Goal: Task Accomplishment & Management: Use online tool/utility

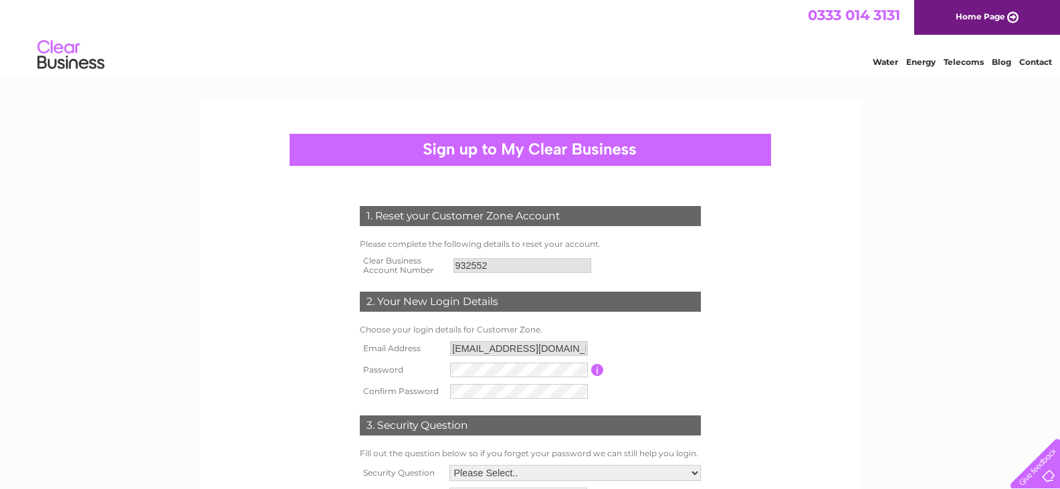
drag, startPoint x: 1060, startPoint y: 279, endPoint x: 1064, endPoint y: 310, distance: 31.7
click at [1060, 312] on html "1. Reset your Customer Zone Account Please complete the following details to re…" at bounding box center [530, 408] width 1060 height 817
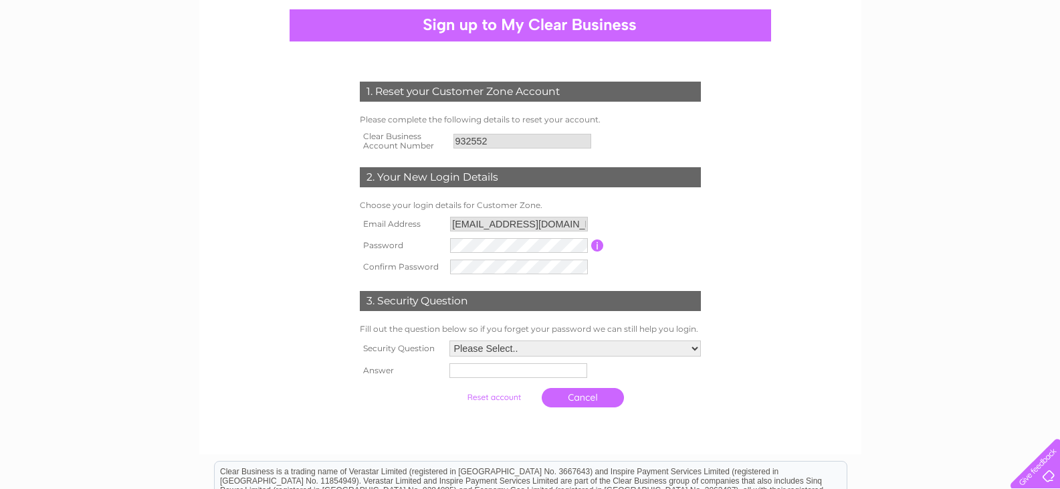
scroll to position [126, 0]
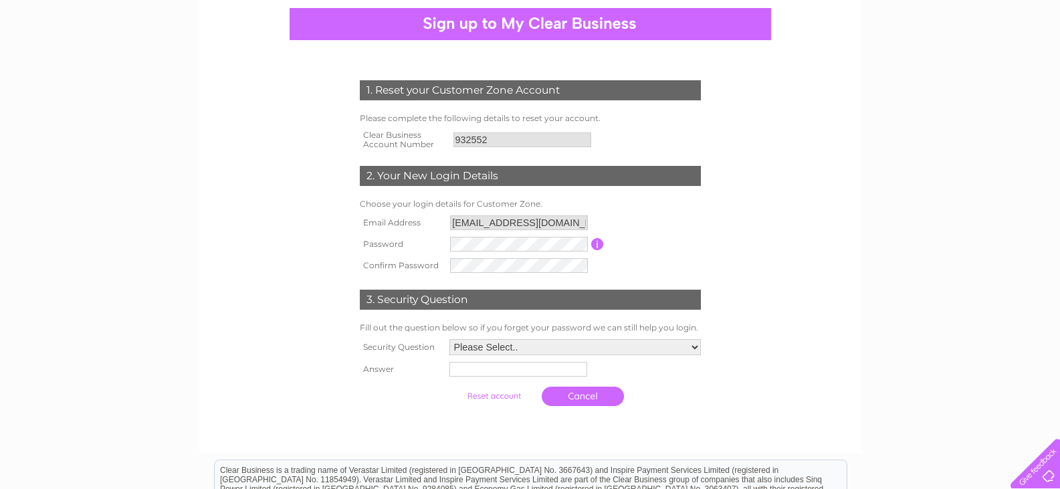
click at [701, 350] on td "Please Select.. In what town or city was your first job? In what town or city d…" at bounding box center [575, 347] width 258 height 23
click at [692, 344] on select "Please Select.. In what town or city was your first job? In what town or city d…" at bounding box center [576, 347] width 252 height 16
select select "5"
click at [448, 340] on select "Please Select.. In what town or city was your first job? In what town or city d…" at bounding box center [574, 347] width 253 height 17
click at [467, 368] on input "text" at bounding box center [519, 370] width 139 height 16
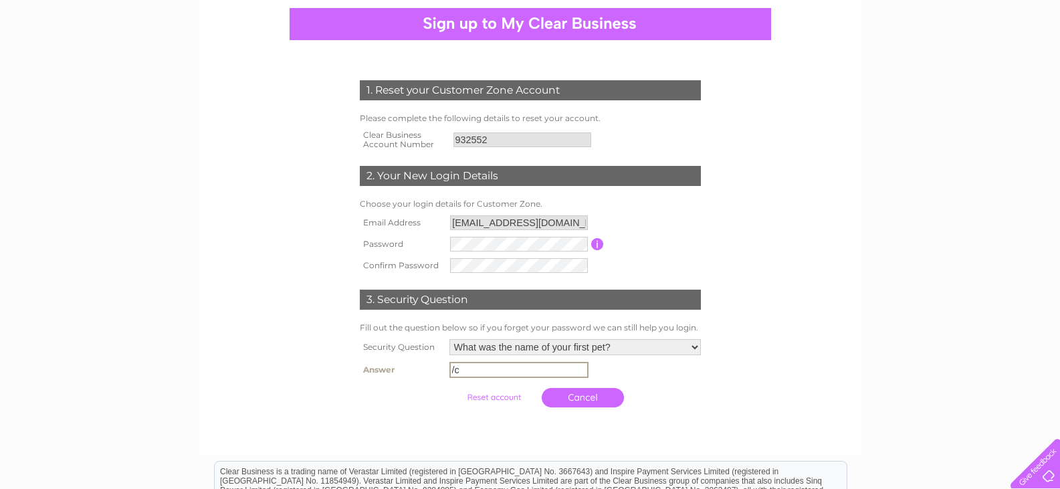
type input "/"
type input "Coll"
click at [575, 396] on link "Cancel" at bounding box center [583, 396] width 82 height 19
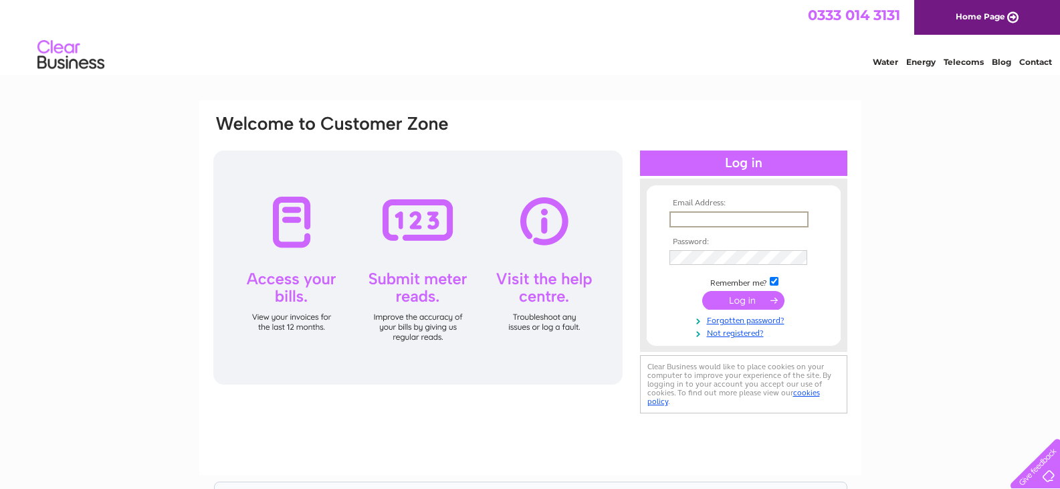
click at [698, 219] on input "text" at bounding box center [739, 219] width 139 height 16
type input "[EMAIL_ADDRESS][DOMAIN_NAME]"
click at [717, 303] on input "submit" at bounding box center [743, 299] width 82 height 19
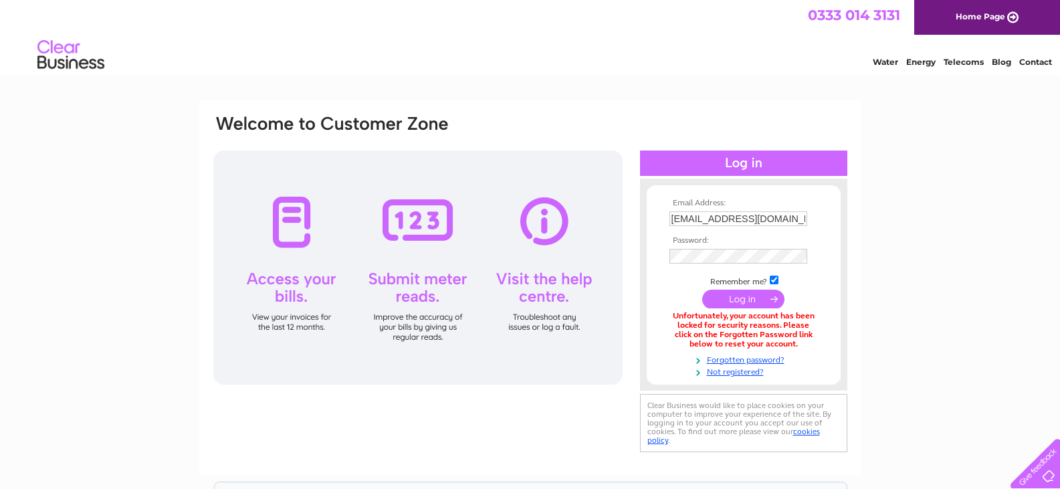
click at [740, 300] on input "submit" at bounding box center [743, 299] width 82 height 19
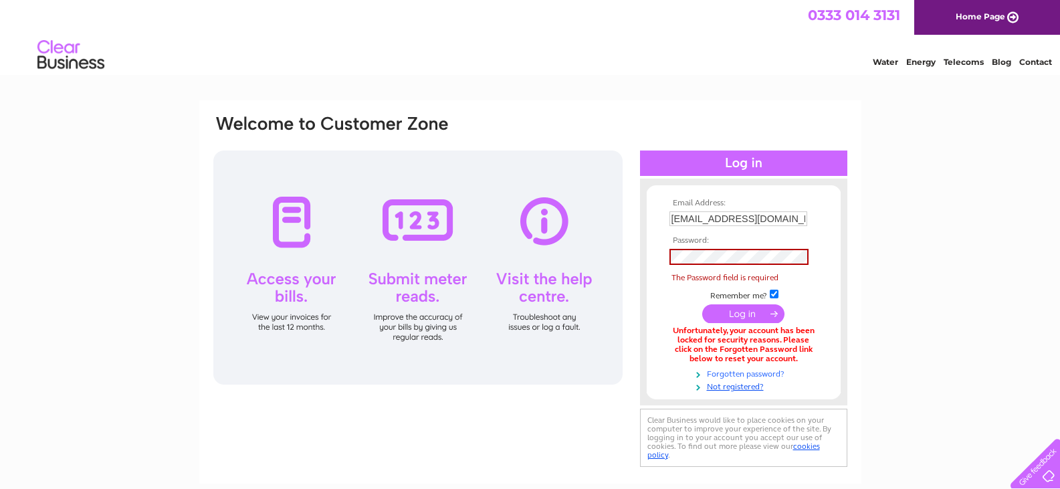
click at [729, 371] on link "Forgotten password?" at bounding box center [746, 373] width 152 height 13
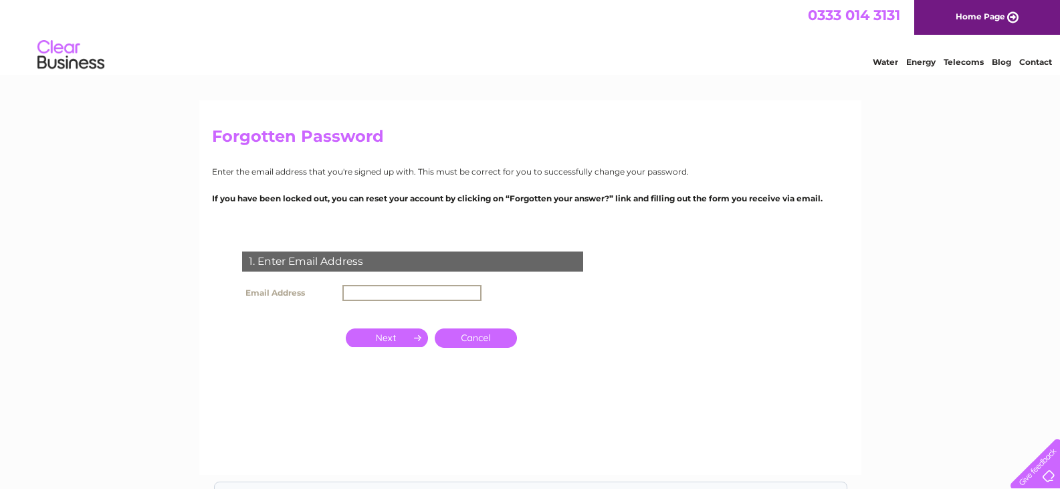
click at [367, 293] on input "text" at bounding box center [411, 293] width 139 height 16
type input "[EMAIL_ADDRESS][DOMAIN_NAME]"
click at [406, 335] on input "button" at bounding box center [387, 337] width 82 height 19
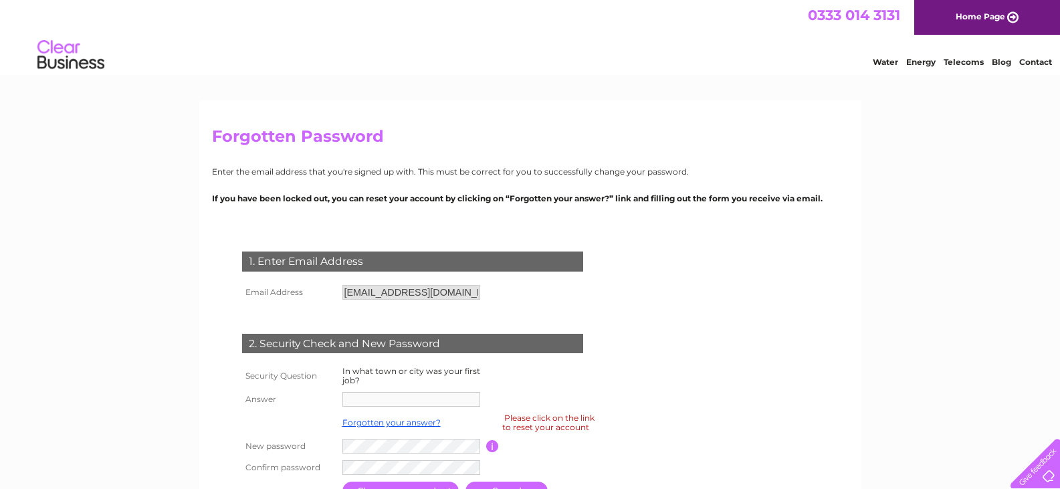
drag, startPoint x: 1057, startPoint y: 175, endPoint x: 1070, endPoint y: 230, distance: 56.3
click at [1060, 230] on html "Forgotten Password Enter the email address that you're signed up with. This mus…" at bounding box center [530, 391] width 1060 height 783
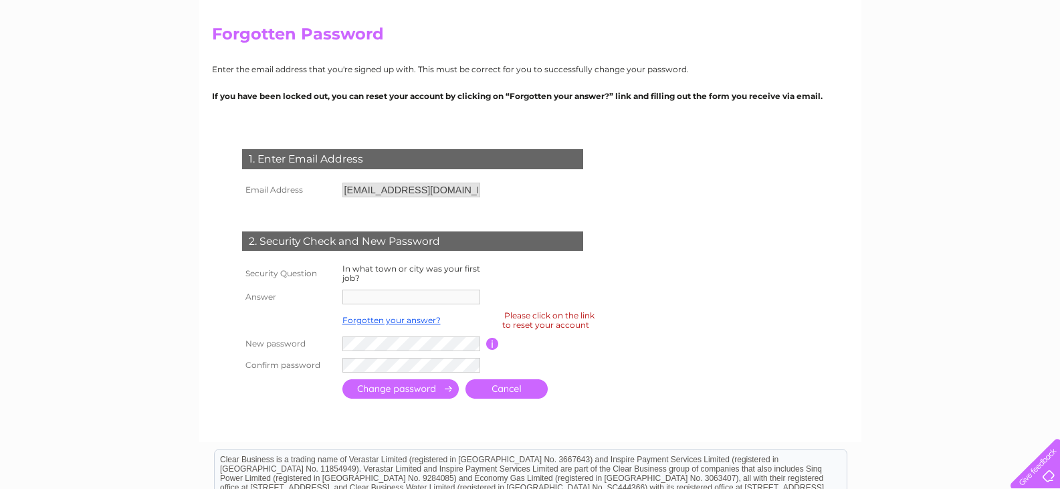
scroll to position [100, 0]
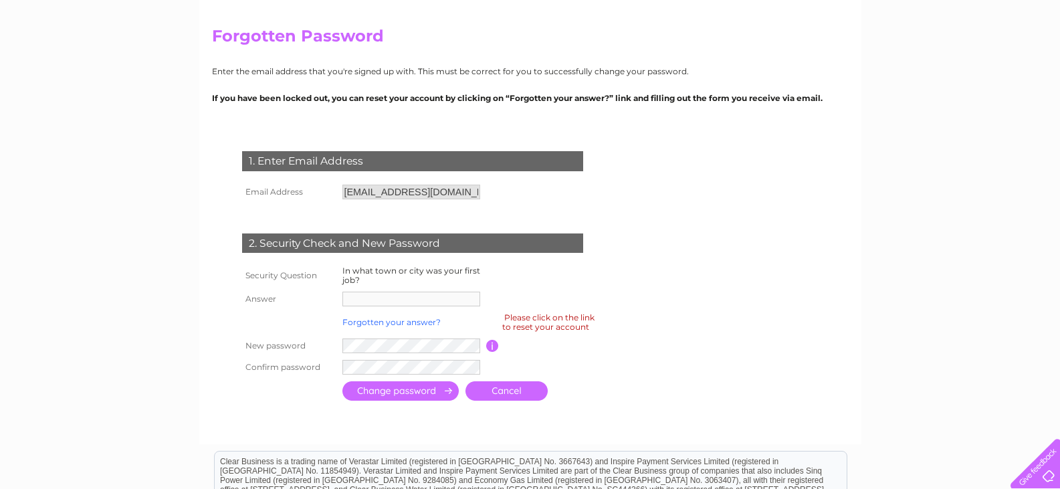
click at [388, 320] on link "Forgotten your answer?" at bounding box center [391, 322] width 98 height 10
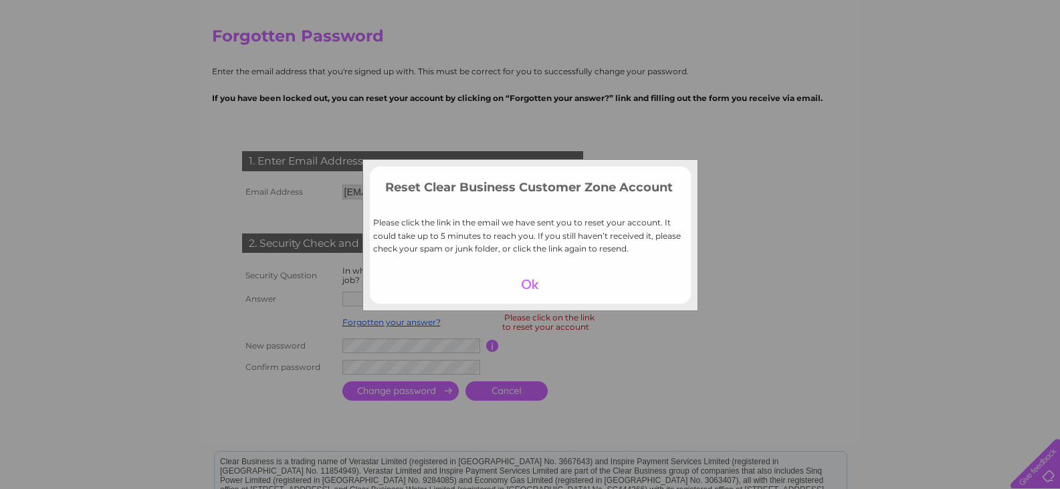
click at [531, 284] on div at bounding box center [530, 284] width 82 height 19
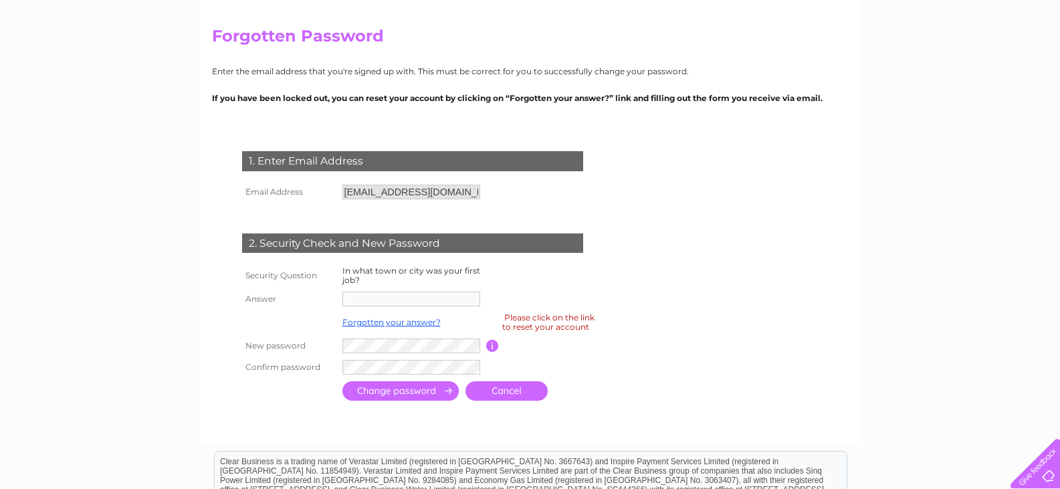
click at [491, 346] on input "button" at bounding box center [492, 346] width 13 height 12
click at [353, 282] on label "In what town or city was your first job?" at bounding box center [411, 275] width 138 height 19
click at [298, 158] on div "1. Enter Email Address" at bounding box center [412, 161] width 341 height 20
click at [237, 177] on div "1. Enter Email Address Email Address christinematheson071@btinternet.com Cancel" at bounding box center [415, 271] width 407 height 266
click at [668, 207] on form "1. Enter Email Address Email Address christinematheson071@btinternet.com Cancel" at bounding box center [530, 277] width 637 height 306
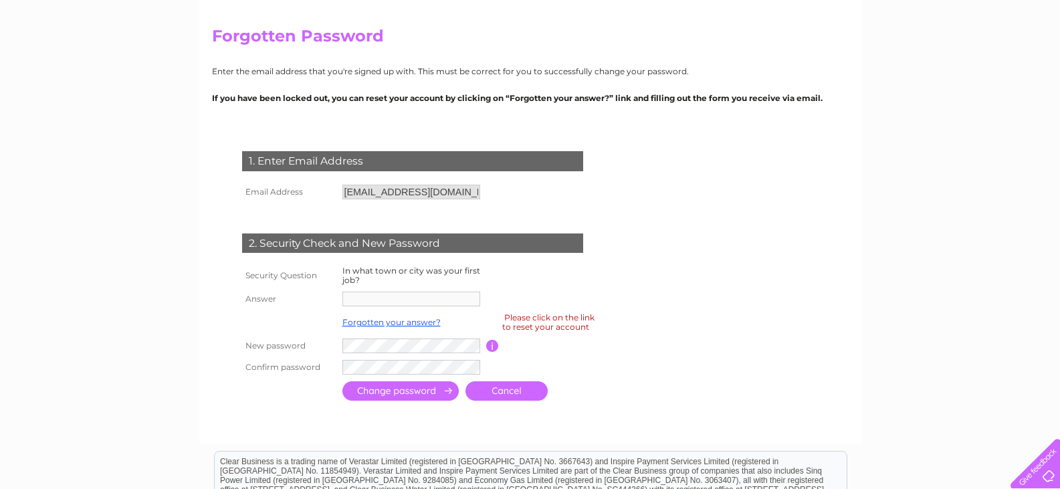
click at [387, 290] on td at bounding box center [412, 298] width 147 height 21
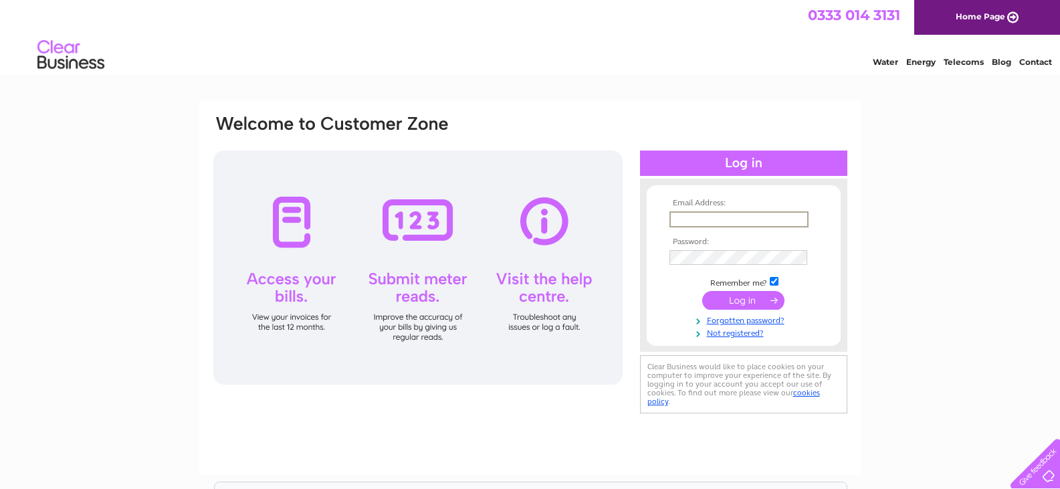
click at [694, 213] on input "text" at bounding box center [739, 219] width 139 height 16
type input "[EMAIL_ADDRESS][DOMAIN_NAME]"
click at [695, 215] on input "text" at bounding box center [739, 219] width 139 height 16
type input "christinematheson071@btinternet.com"
click at [720, 300] on input "submit" at bounding box center [743, 299] width 82 height 19
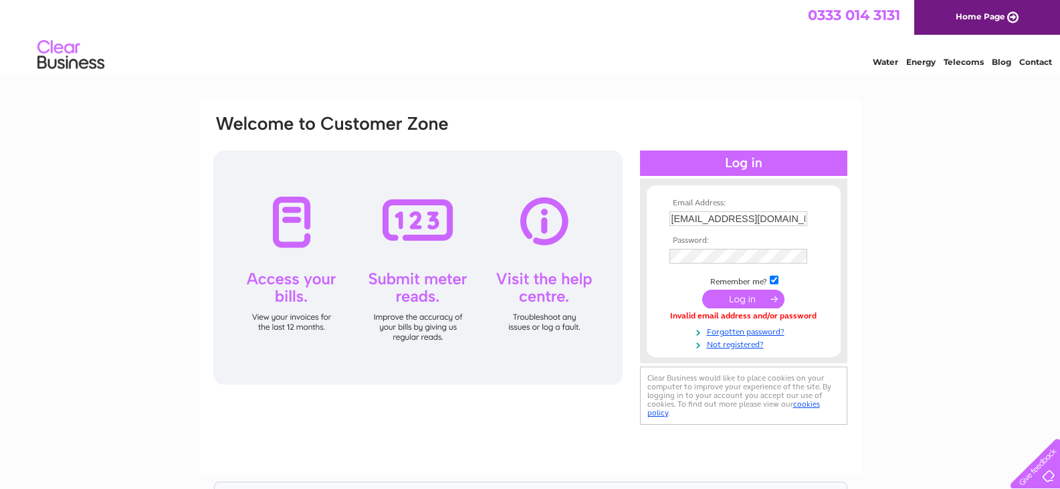
click at [989, 233] on div "Email Address: christinematheson071@btinternet.com Password:" at bounding box center [530, 401] width 1060 height 603
click at [774, 277] on input "checkbox" at bounding box center [774, 280] width 9 height 9
checkbox input "false"
click at [595, 275] on div "Email Address: christinematheson071@btinternet.com Password: Forgotten password?" at bounding box center [530, 272] width 637 height 316
click at [716, 294] on input "submit" at bounding box center [743, 299] width 82 height 19
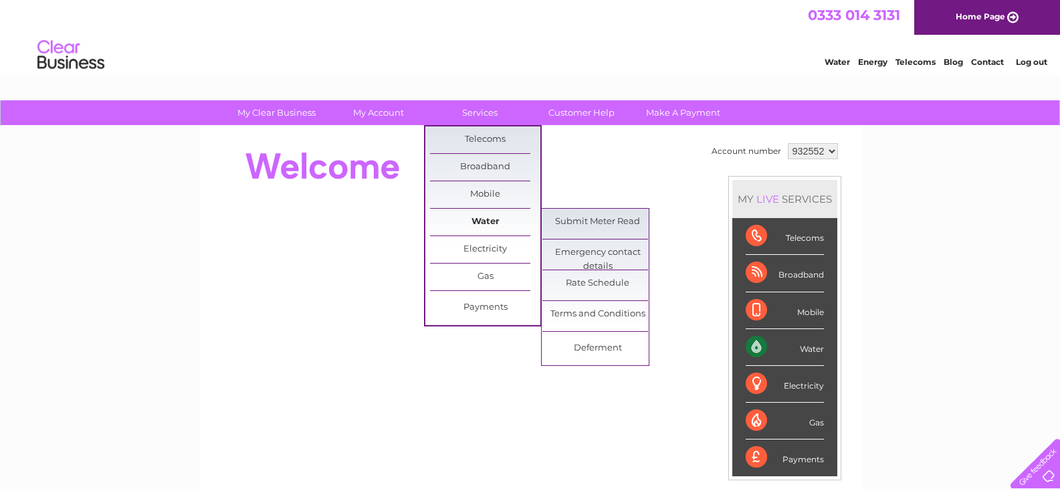
click at [492, 219] on link "Water" at bounding box center [485, 222] width 110 height 27
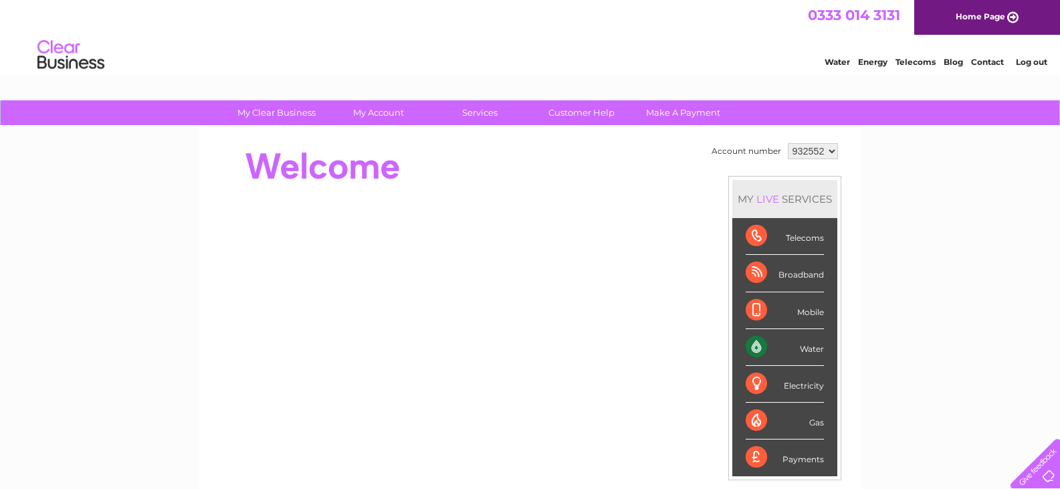
click at [756, 348] on div "Water" at bounding box center [785, 347] width 78 height 37
click at [835, 353] on li "Water" at bounding box center [784, 347] width 105 height 37
click at [590, 108] on link "Customer Help" at bounding box center [581, 112] width 110 height 25
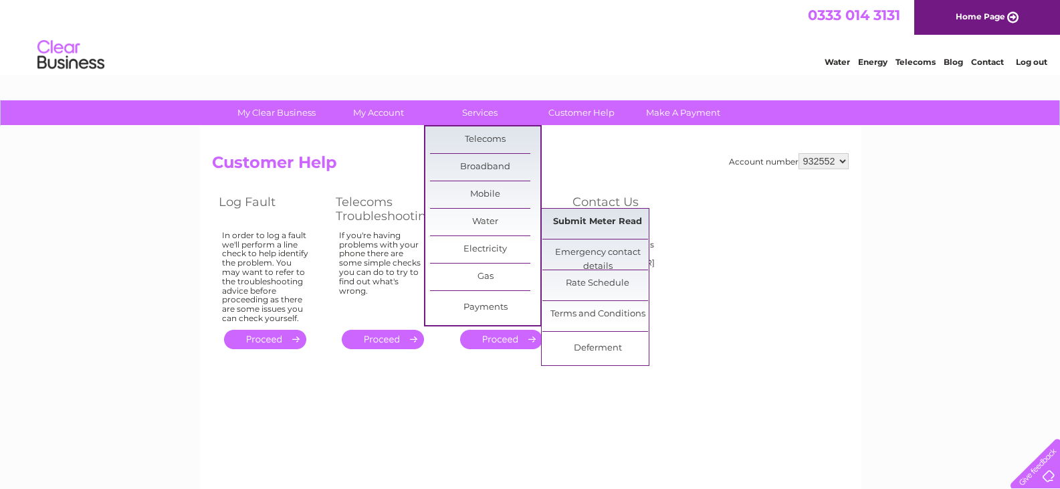
click at [585, 225] on link "Submit Meter Read" at bounding box center [597, 222] width 110 height 27
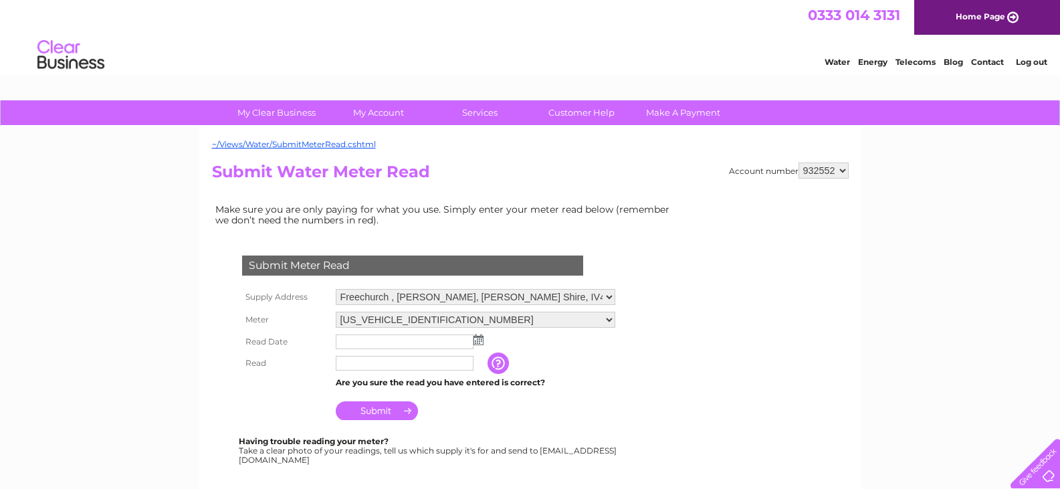
click at [480, 344] on img at bounding box center [479, 339] width 10 height 11
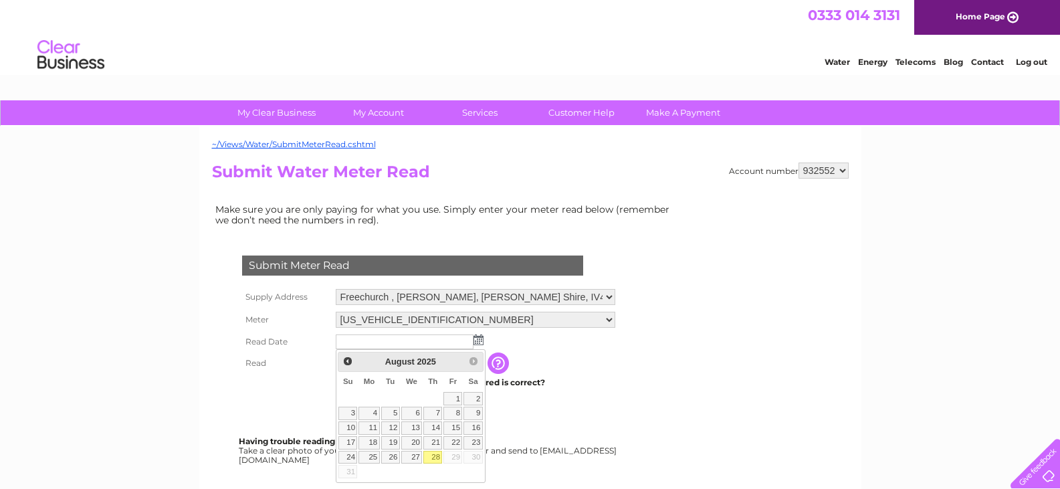
click at [436, 457] on link "28" at bounding box center [432, 457] width 19 height 13
type input "[DATE]"
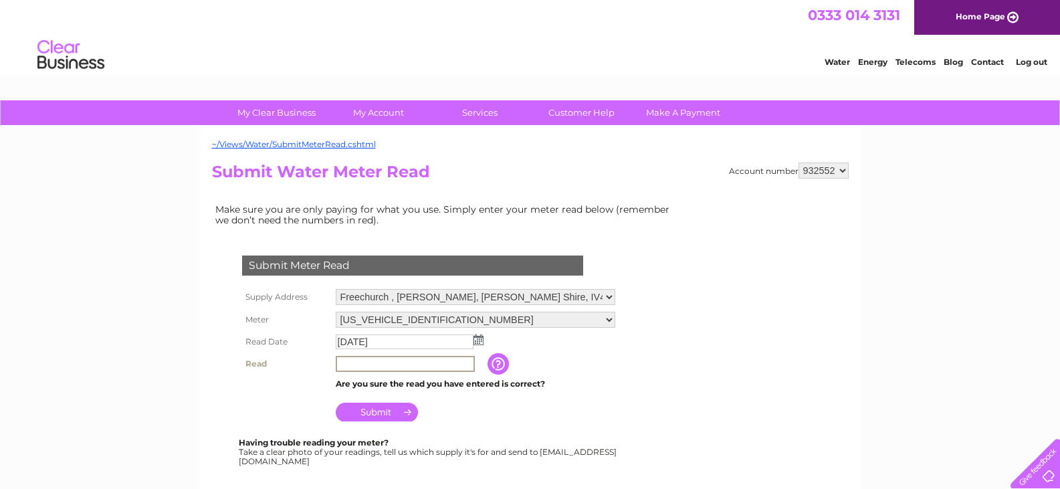
click at [393, 367] on input "text" at bounding box center [405, 364] width 139 height 16
type input "915"
click at [391, 412] on input "Submit" at bounding box center [377, 410] width 82 height 19
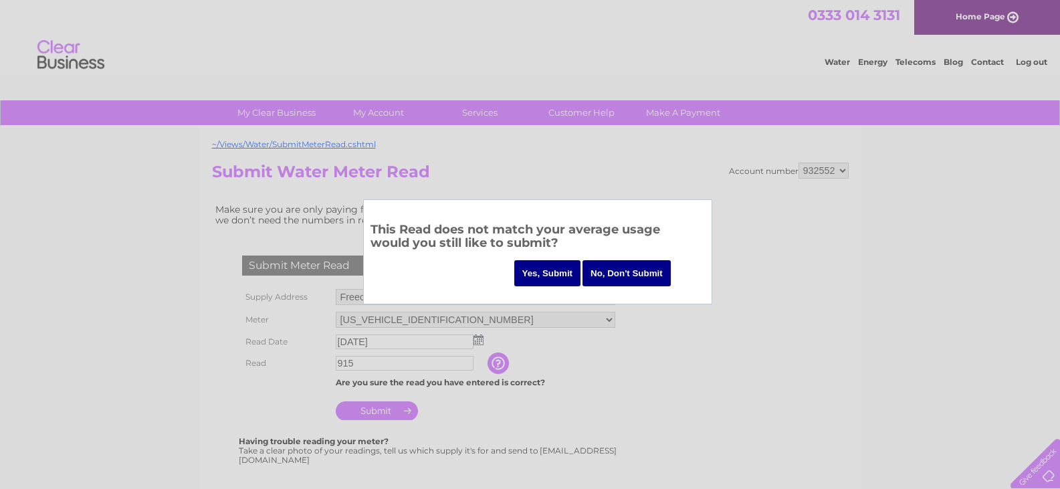
click at [553, 272] on input "Yes, Submit" at bounding box center [547, 273] width 67 height 26
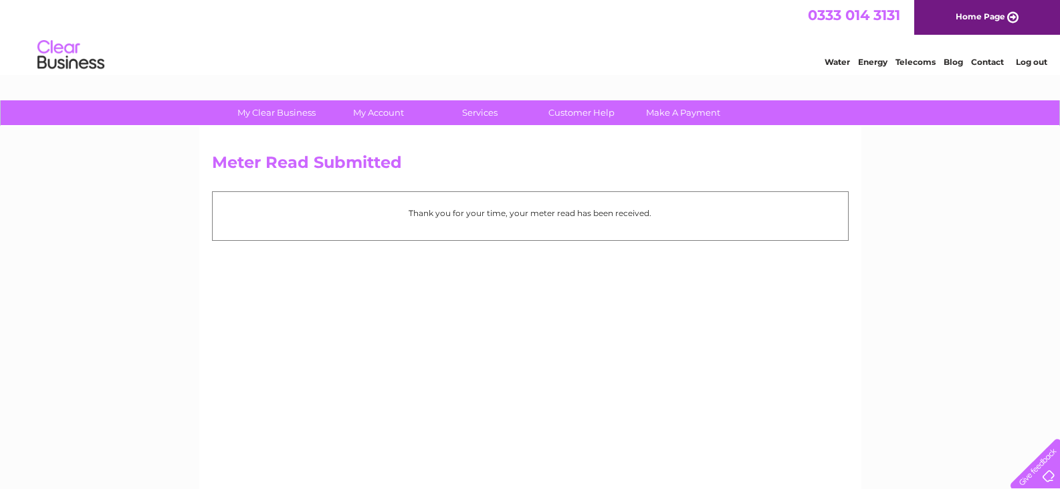
click at [1022, 62] on link "Log out" at bounding box center [1031, 62] width 31 height 10
